Goal: Navigation & Orientation: Find specific page/section

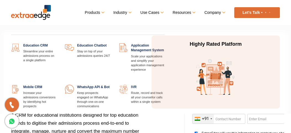
click at [101, 12] on link "Products" at bounding box center [94, 13] width 19 height 8
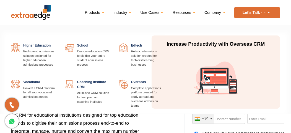
click at [127, 13] on link "Industry" at bounding box center [121, 13] width 17 height 8
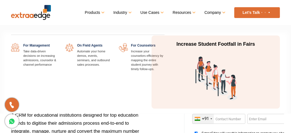
click at [157, 13] on link "Use Cases" at bounding box center [151, 13] width 22 height 8
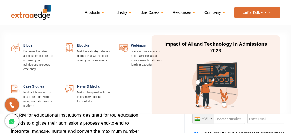
click at [190, 13] on link "Resources" at bounding box center [183, 13] width 22 height 8
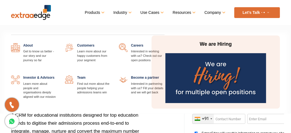
click at [217, 14] on link "Company" at bounding box center [214, 13] width 20 height 8
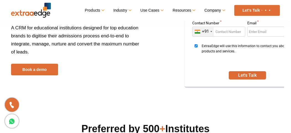
scroll to position [110, 0]
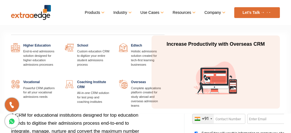
click at [129, 12] on link "Industry" at bounding box center [121, 13] width 17 height 8
click at [111, 43] on link at bounding box center [111, 43] width 0 height 0
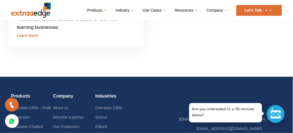
scroll to position [1741, 0]
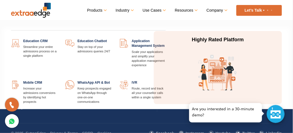
click at [104, 12] on link "Products" at bounding box center [96, 10] width 19 height 8
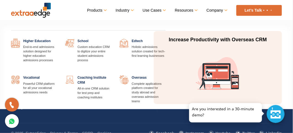
click at [131, 10] on link "Industry" at bounding box center [124, 10] width 17 height 8
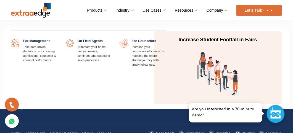
click at [155, 10] on link "Use Cases" at bounding box center [154, 10] width 22 height 8
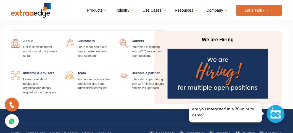
click at [225, 10] on link "Company" at bounding box center [217, 10] width 20 height 8
click at [226, 10] on link "Company" at bounding box center [217, 10] width 20 height 8
click at [57, 39] on link at bounding box center [57, 39] width 0 height 0
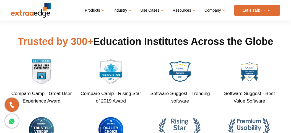
scroll to position [221, 0]
